Goal: Contribute content: Add original content to the website for others to see

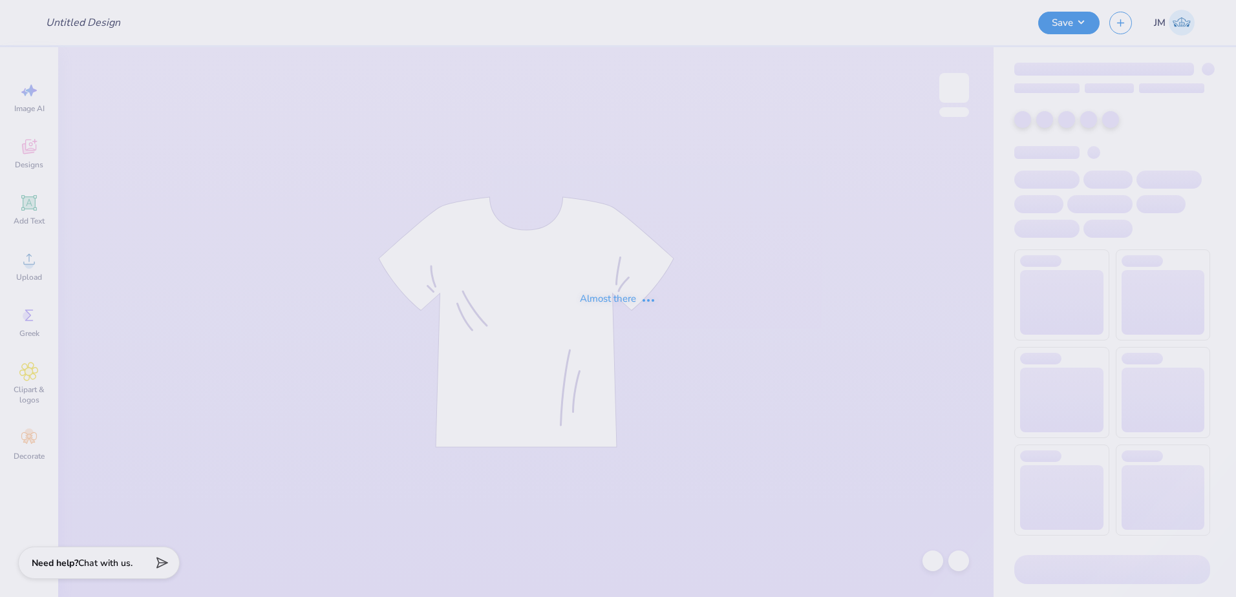
type input "Fall party - merch"
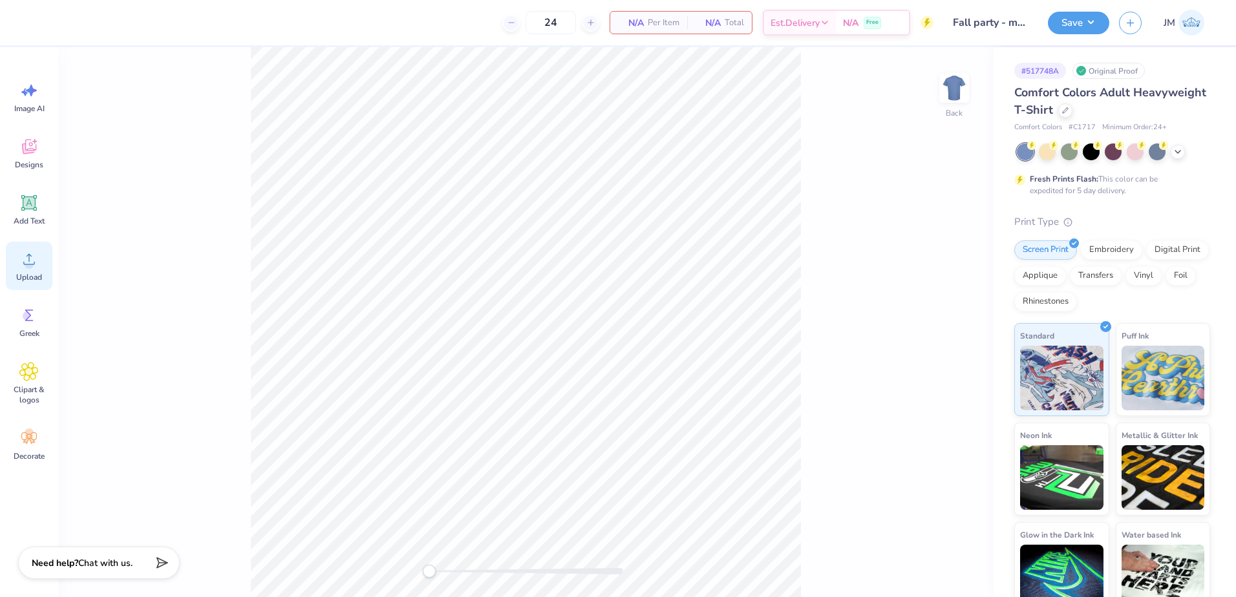
click at [25, 264] on icon at bounding box center [29, 259] width 12 height 11
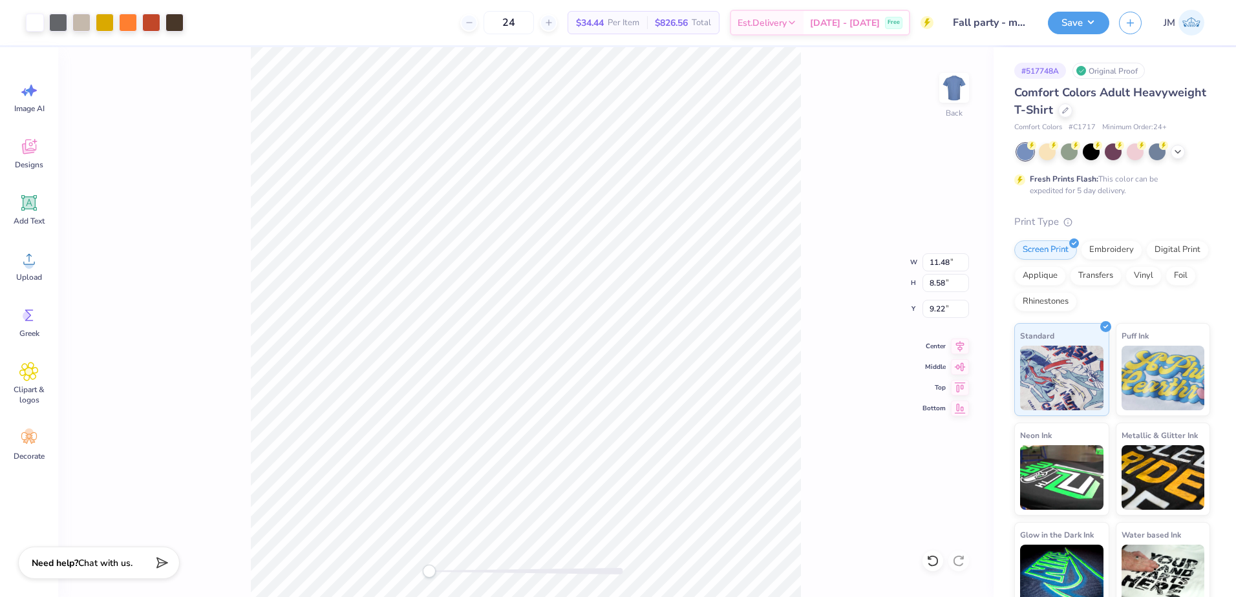
type input "11.48"
type input "8.58"
type input "9.22"
click at [39, 205] on div "Add Text" at bounding box center [29, 210] width 47 height 48
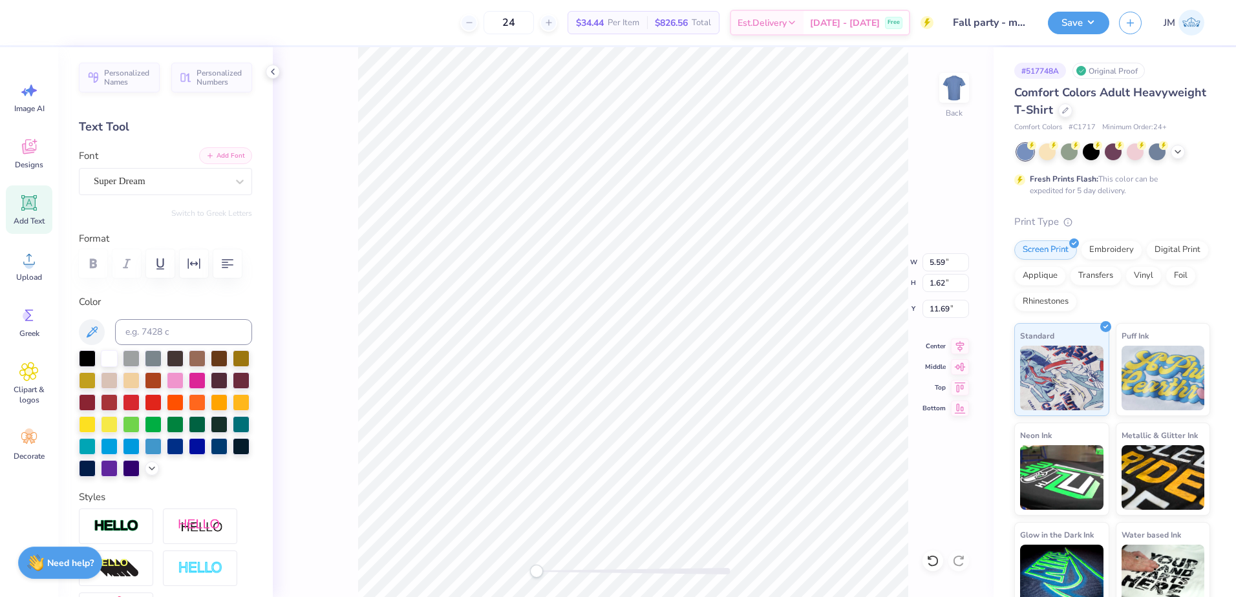
click at [224, 159] on button "Add Font" at bounding box center [225, 155] width 53 height 17
click at [551, 570] on div at bounding box center [634, 571] width 194 height 6
paste textarea "SIGMA ALPHA EPSILON"
type textarea "SIGMA ALPHA EPSILON"
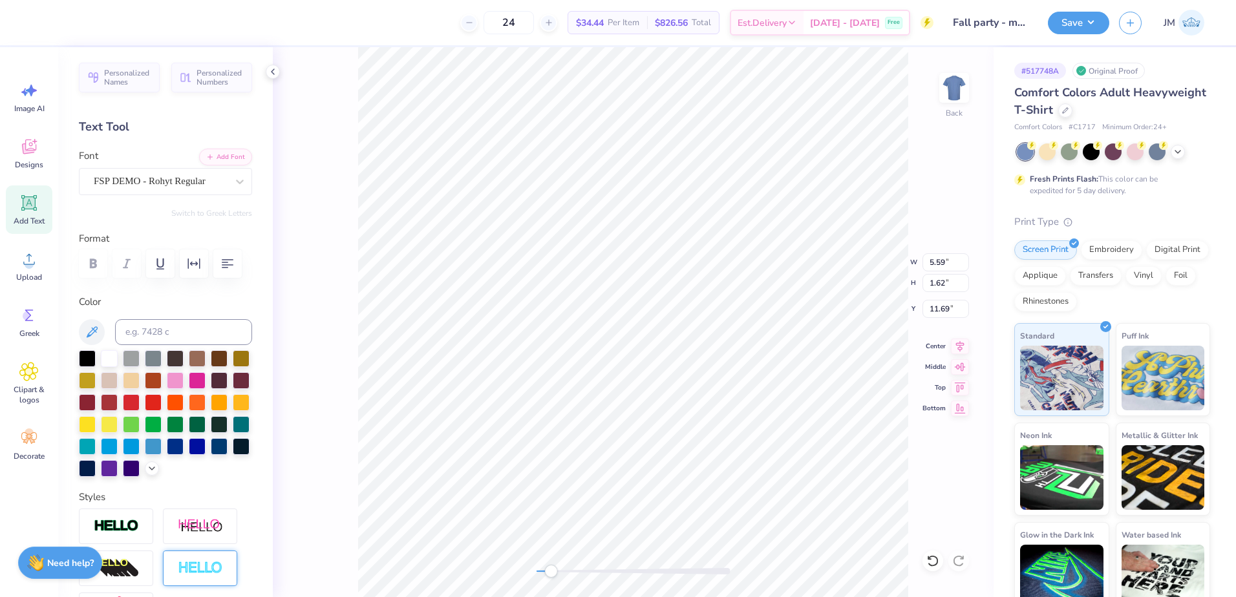
scroll to position [11, 7]
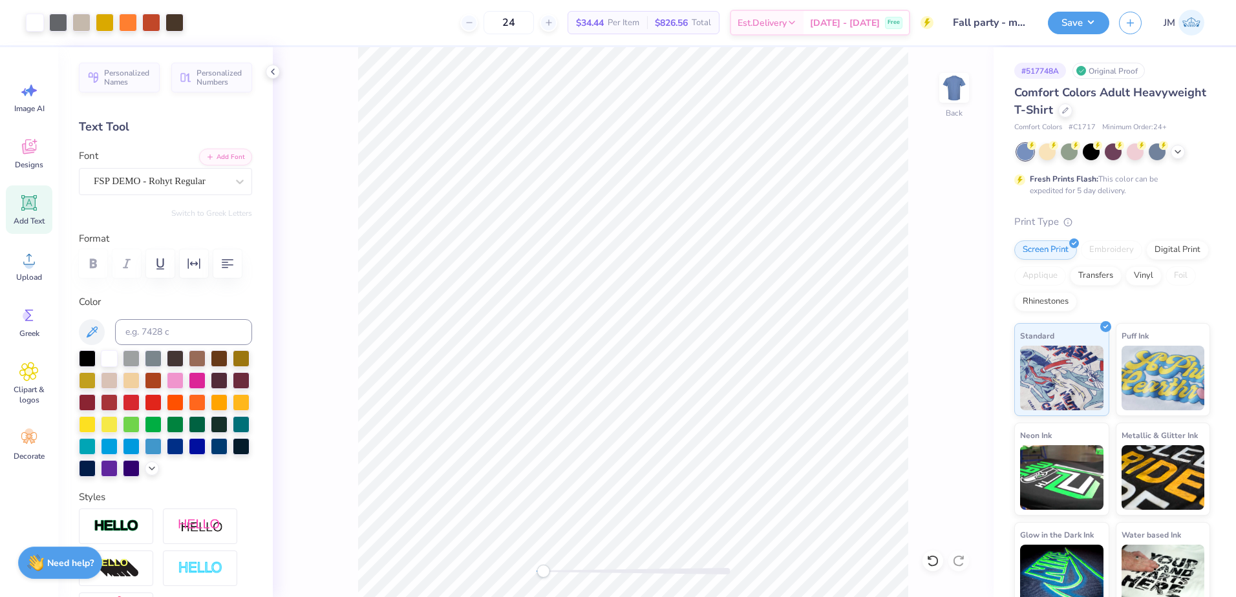
drag, startPoint x: 550, startPoint y: 573, endPoint x: 543, endPoint y: 573, distance: 7.1
click at [543, 573] on div "Accessibility label" at bounding box center [543, 571] width 13 height 13
type input "9.95"
type input "0.65"
type input "5.13"
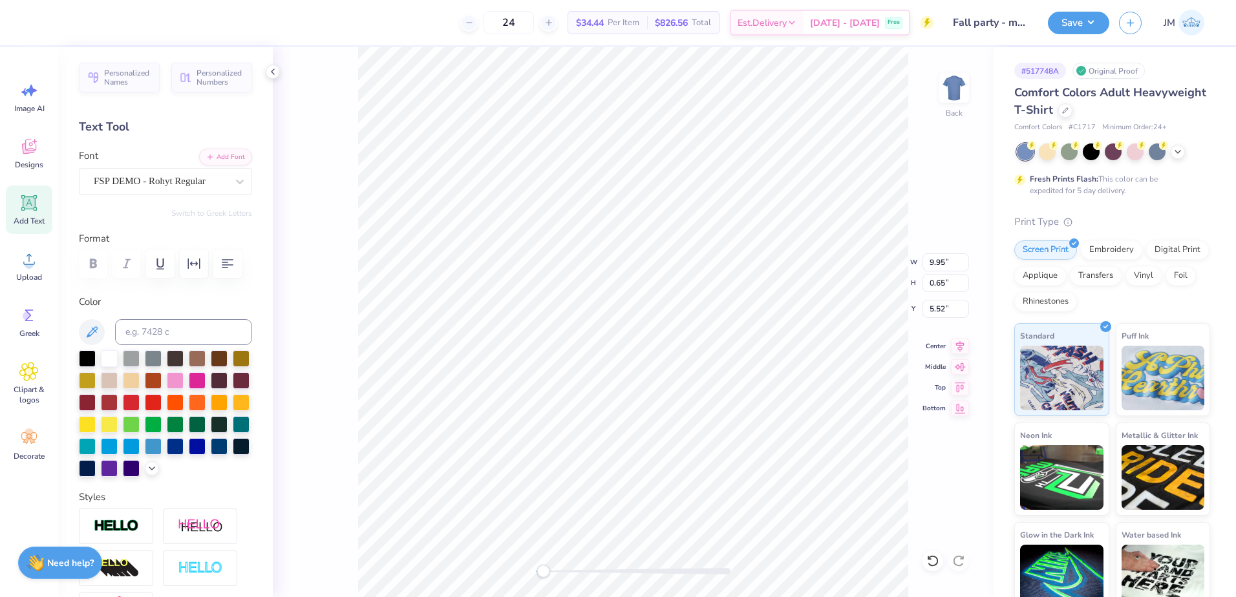
type input "9.09"
type input "0.59"
type input "5.57"
type input "9.91"
type input "0.64"
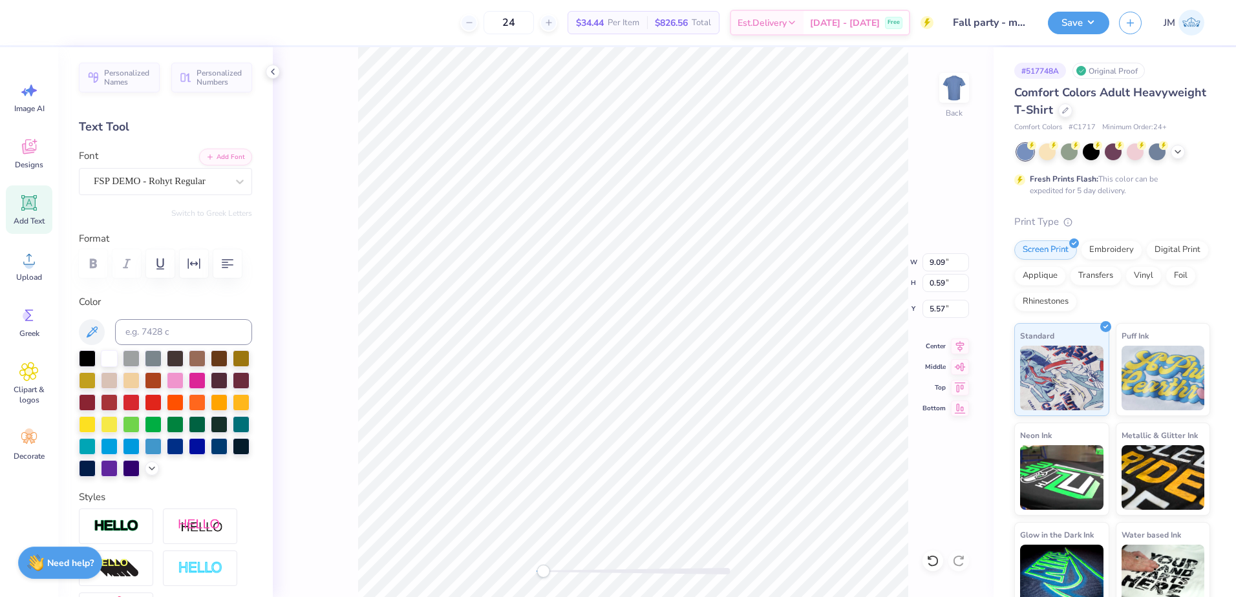
type input "5.52"
type input "10.05"
type input "0.65"
type input "5.51"
click at [958, 346] on icon at bounding box center [960, 344] width 8 height 11
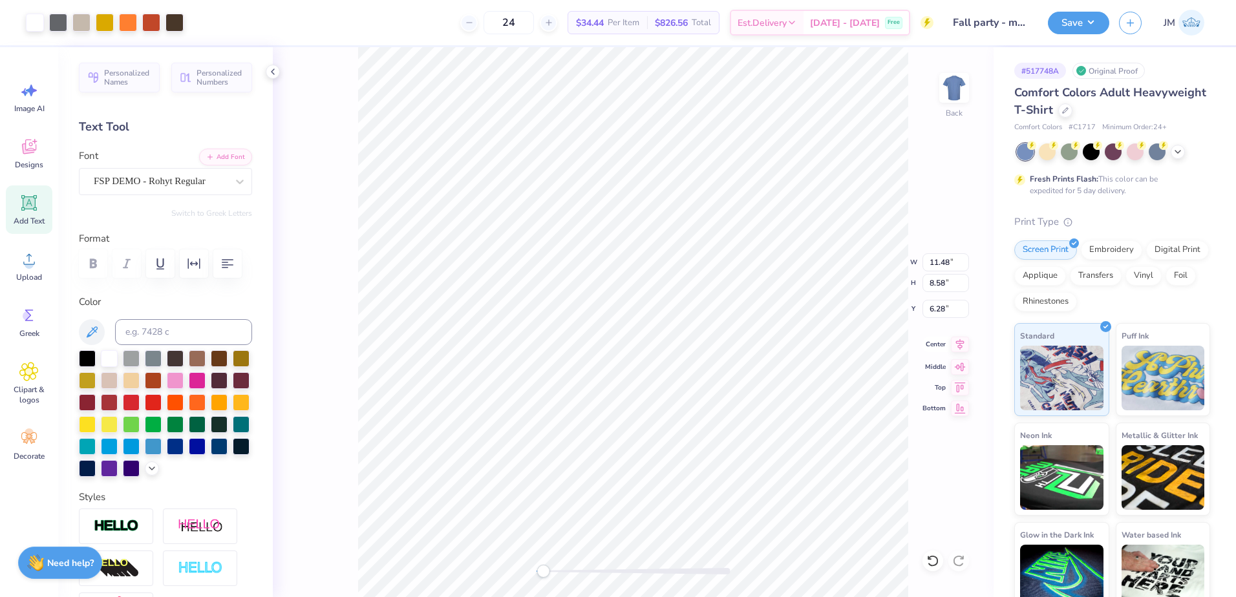
type input "11.48"
type input "8.58"
type input "6.28"
click at [960, 349] on icon at bounding box center [960, 344] width 8 height 11
click at [614, 459] on li "Group" at bounding box center [626, 455] width 102 height 25
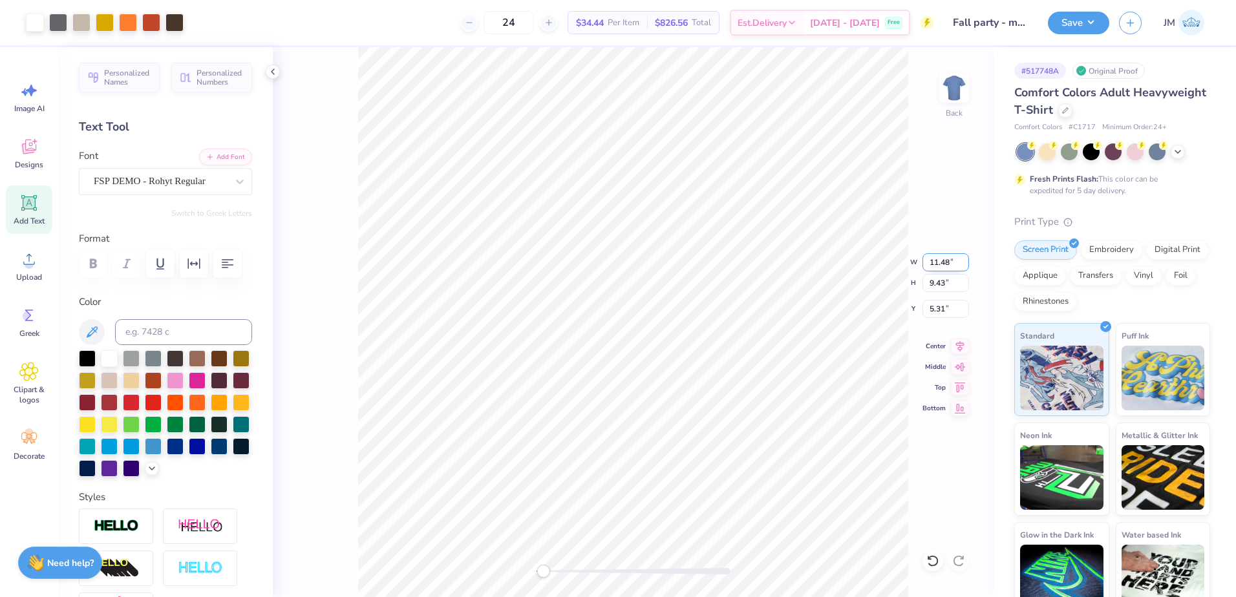
click at [938, 258] on input "11.48" at bounding box center [946, 262] width 47 height 18
type input "12.00"
type input "9.86"
type input "5.10"
click at [945, 309] on input "5.10" at bounding box center [946, 309] width 47 height 18
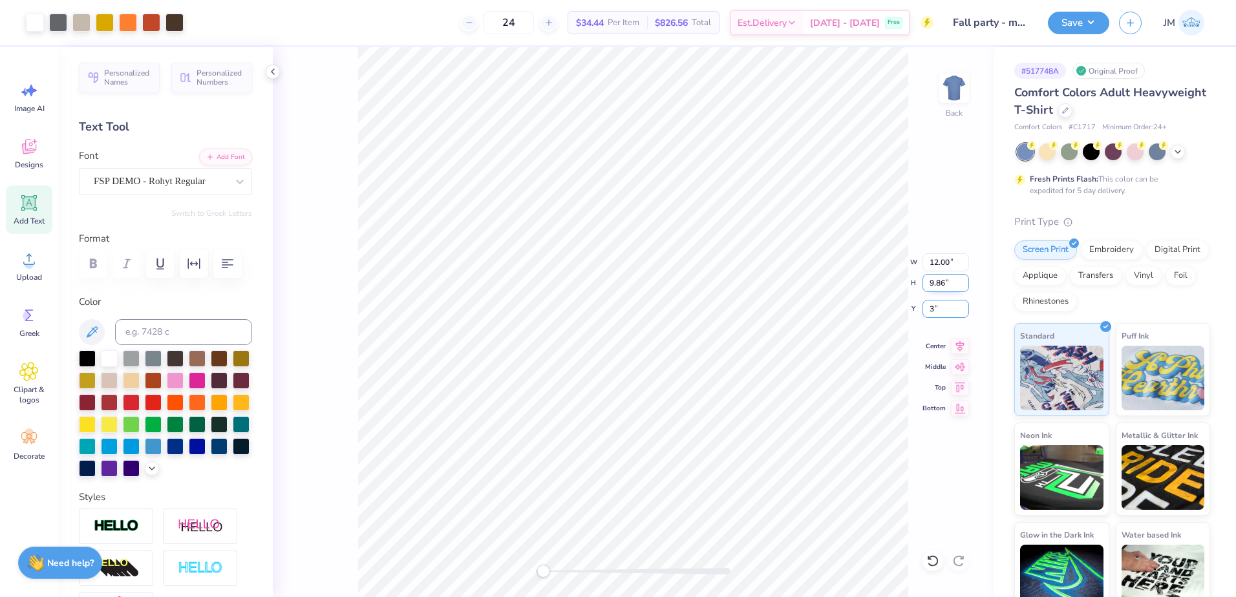
type input "3"
click at [942, 285] on input "9.86" at bounding box center [946, 283] width 47 height 18
click at [1070, 16] on button "Save" at bounding box center [1078, 21] width 61 height 23
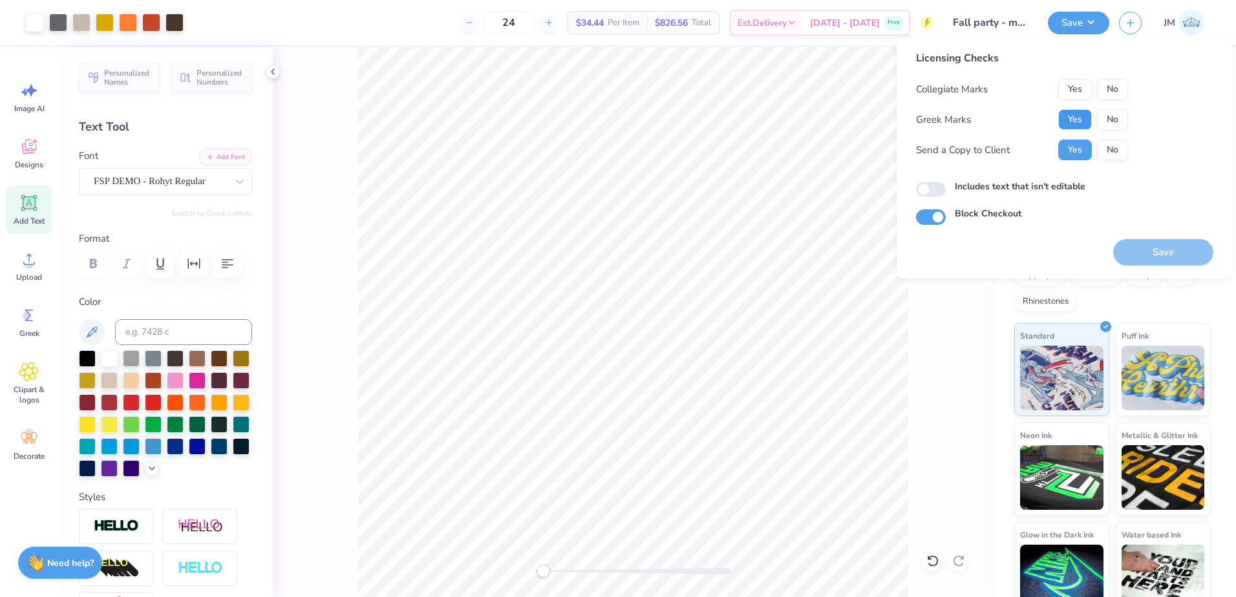
click at [1071, 123] on button "Yes" at bounding box center [1075, 119] width 34 height 21
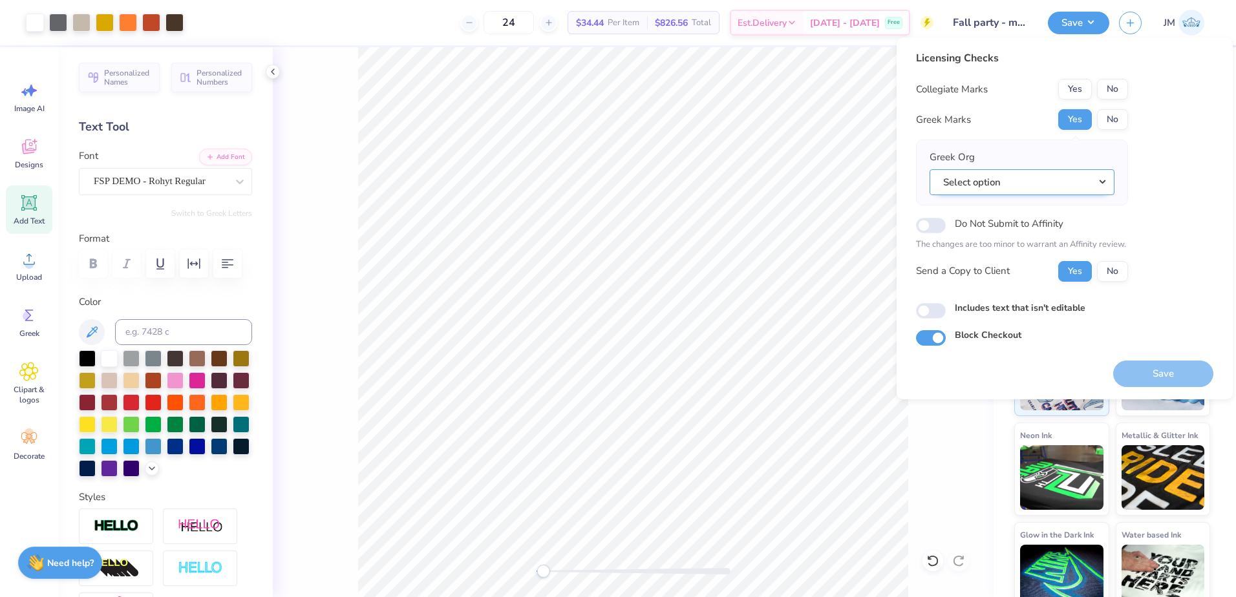
click at [1009, 188] on button "Select option" at bounding box center [1022, 182] width 185 height 27
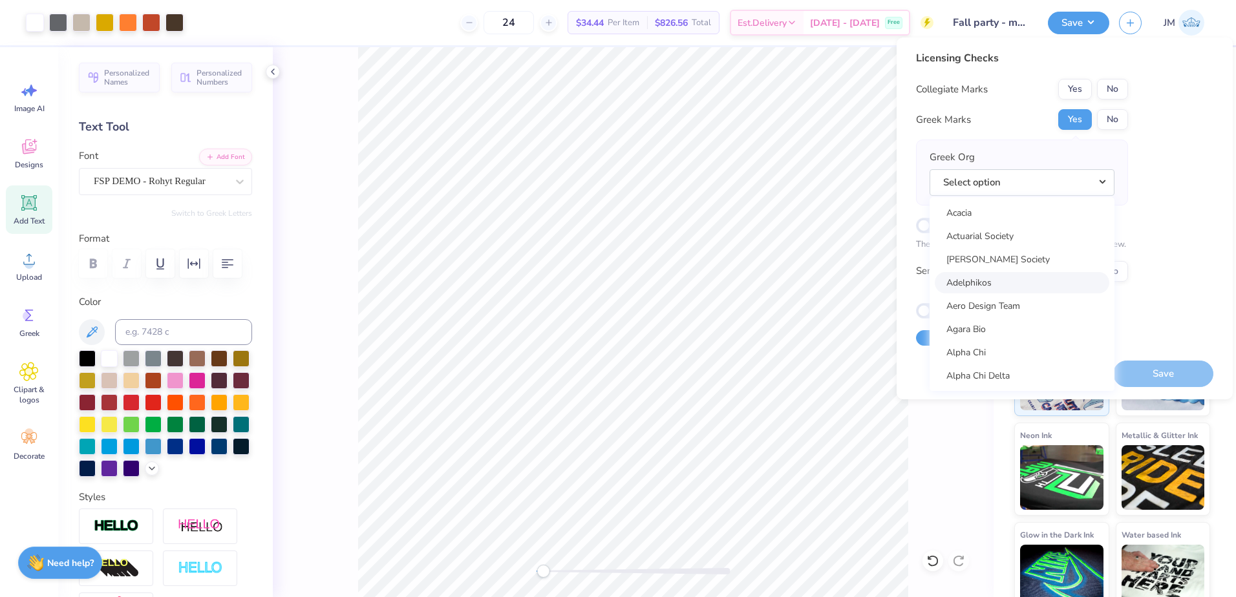
click at [930, 169] on button "Select option" at bounding box center [1022, 182] width 185 height 27
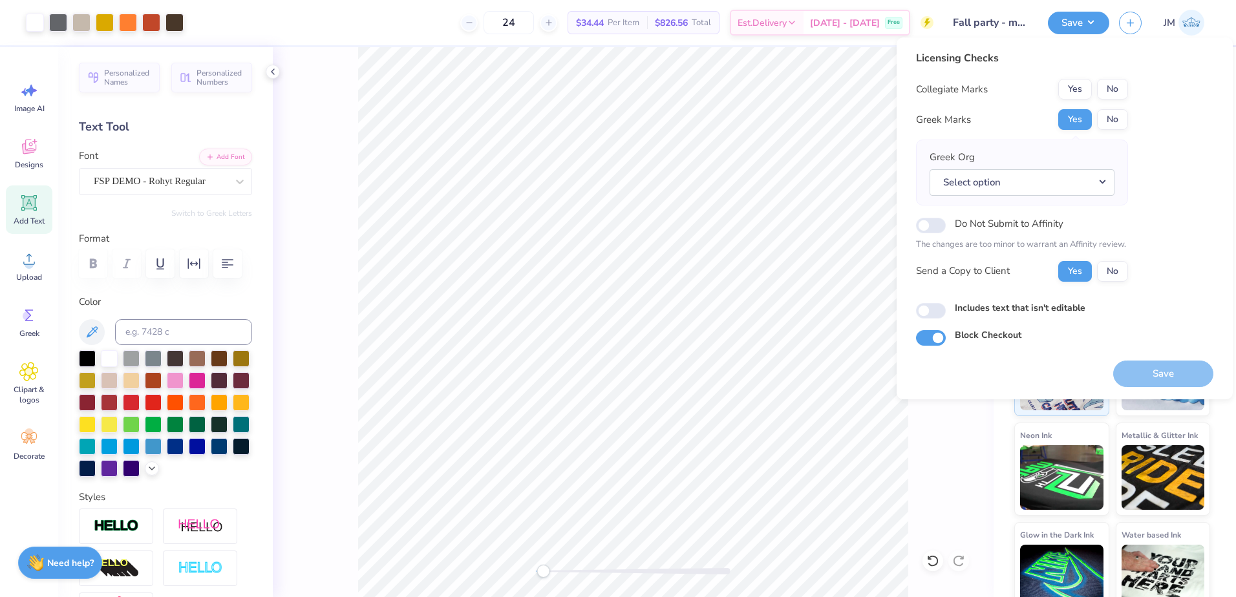
drag, startPoint x: 932, startPoint y: 148, endPoint x: 941, endPoint y: 155, distance: 11.1
click at [932, 148] on div "Greek Org Select option Acacia Actuarial Society Adam Smith Society Adelphikos …" at bounding box center [1022, 173] width 212 height 66
click at [959, 175] on button "Select option" at bounding box center [1022, 182] width 185 height 27
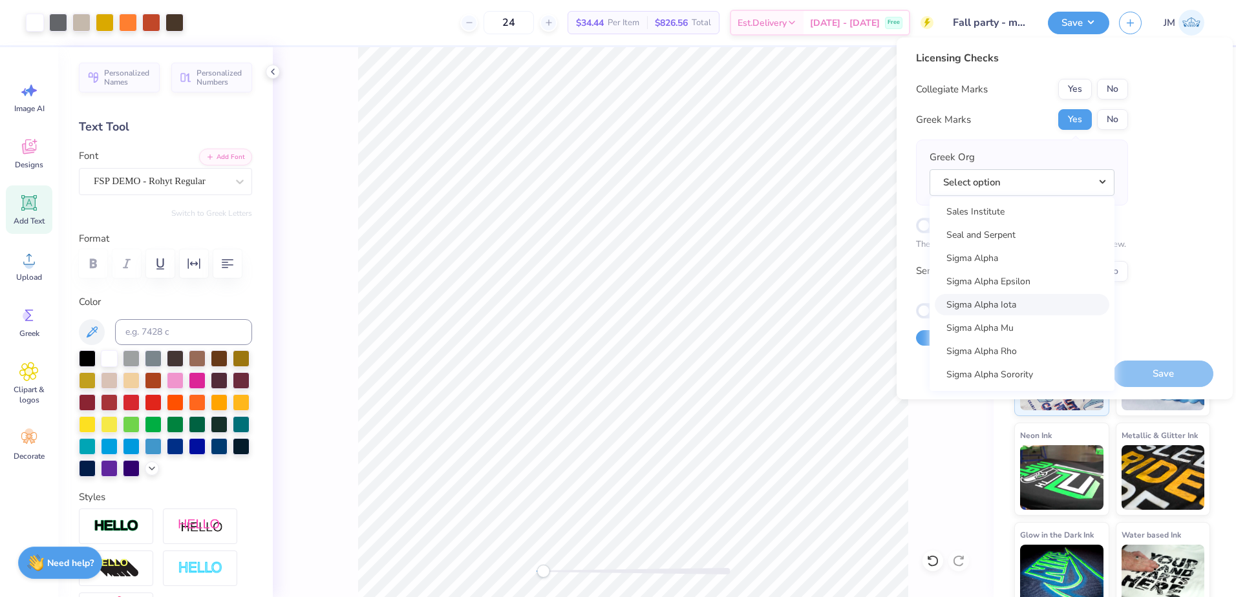
scroll to position [8082, 0]
click at [1016, 328] on link "Sigma Alpha Epsilon" at bounding box center [1022, 324] width 175 height 21
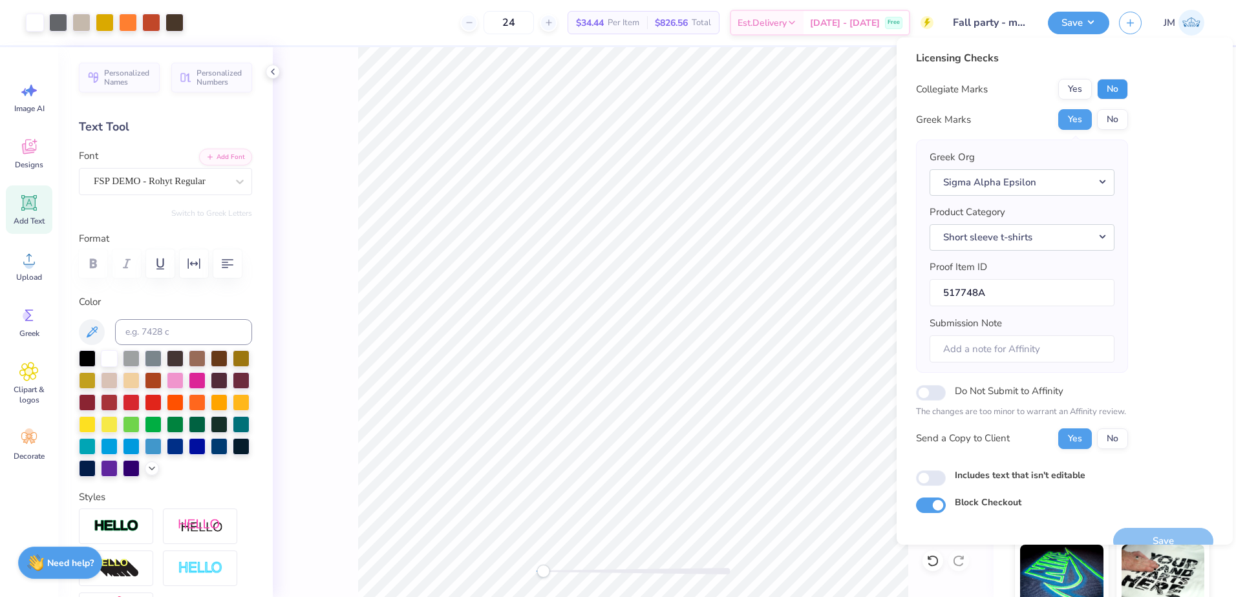
click at [1101, 93] on button "No" at bounding box center [1112, 89] width 31 height 21
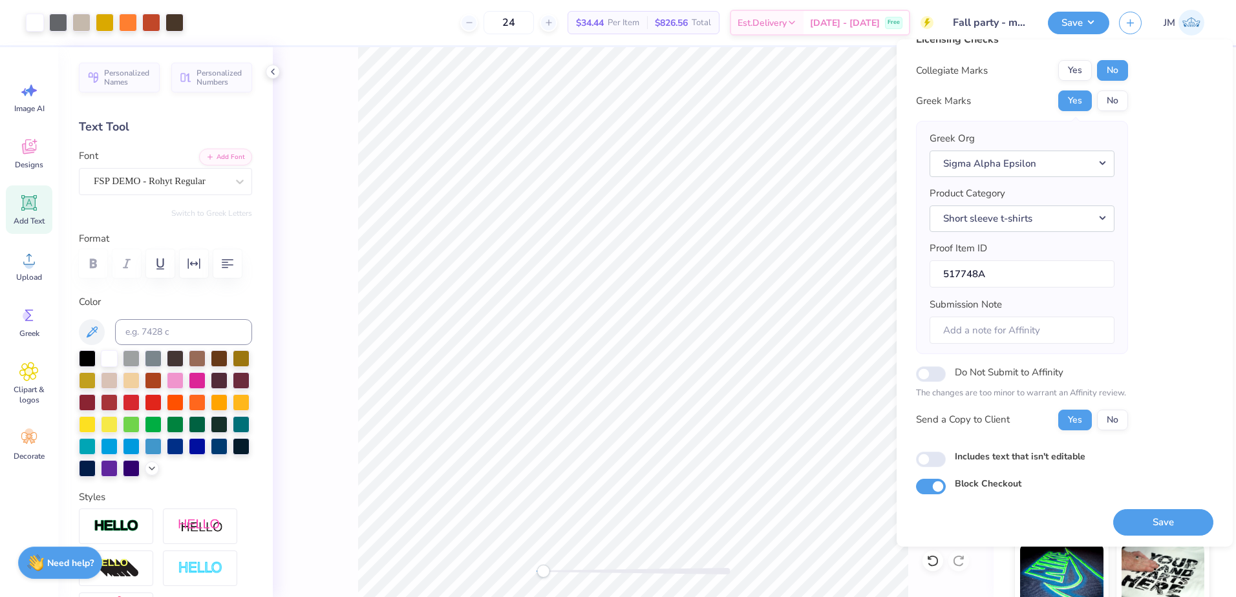
scroll to position [22, 0]
click at [1147, 524] on button "Save" at bounding box center [1163, 521] width 100 height 27
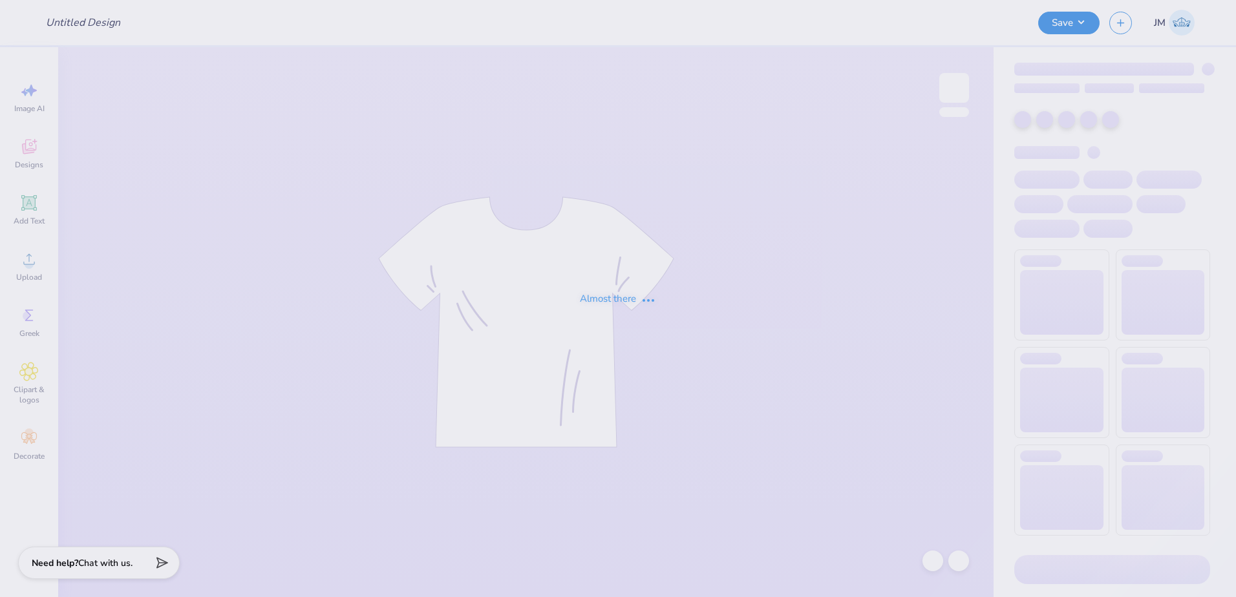
type input "[PERSON_NAME] : [GEOGRAPHIC_DATA][US_STATE]"
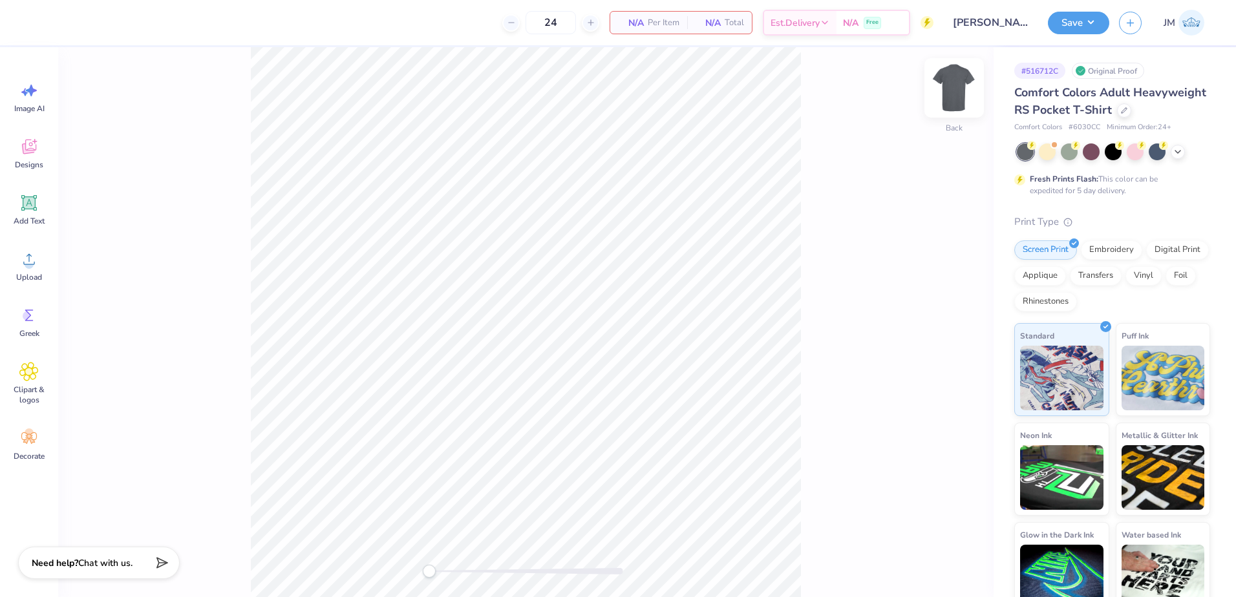
click at [960, 93] on img at bounding box center [955, 88] width 52 height 52
